Goal: Task Accomplishment & Management: Use online tool/utility

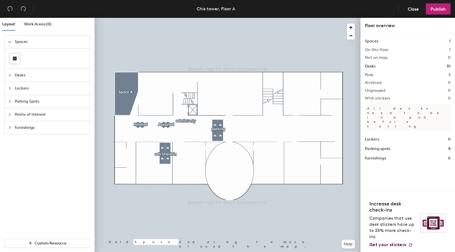
click at [33, 89] on span "Lockers" at bounding box center [51, 88] width 72 height 13
click at [34, 100] on span "Parking Spots" at bounding box center [51, 101] width 72 height 13
click at [35, 79] on span "Parking Spots" at bounding box center [51, 81] width 72 height 13
click at [36, 52] on span "Desks" at bounding box center [51, 54] width 72 height 13
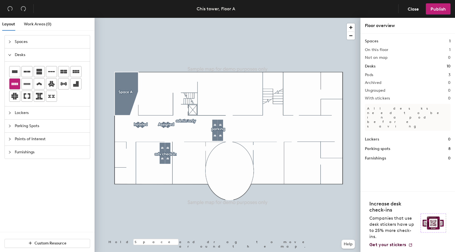
click at [18, 81] on div at bounding box center [14, 84] width 11 height 11
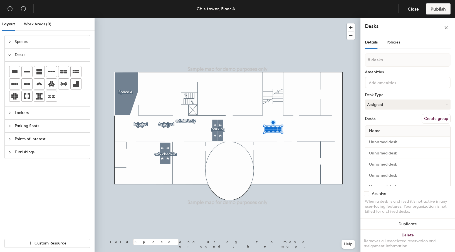
click at [420, 84] on div at bounding box center [408, 83] width 86 height 12
type input "test"
click at [395, 100] on button "Assigned" at bounding box center [408, 104] width 86 height 10
click at [392, 140] on div "Hoteled" at bounding box center [394, 138] width 56 height 8
click at [443, 117] on button "Create group" at bounding box center [436, 118] width 29 height 9
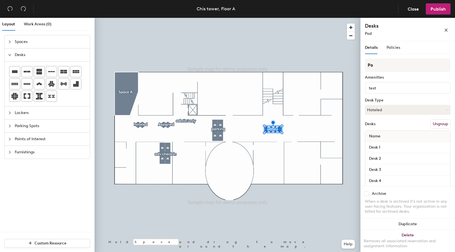
type input "P"
type input "hoteled"
click at [438, 9] on span "Publish" at bounding box center [438, 8] width 15 height 5
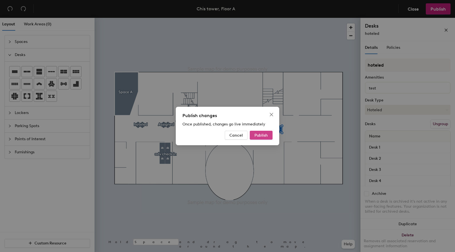
click at [264, 132] on button "Publish" at bounding box center [261, 135] width 23 height 9
